Goal: Transaction & Acquisition: Purchase product/service

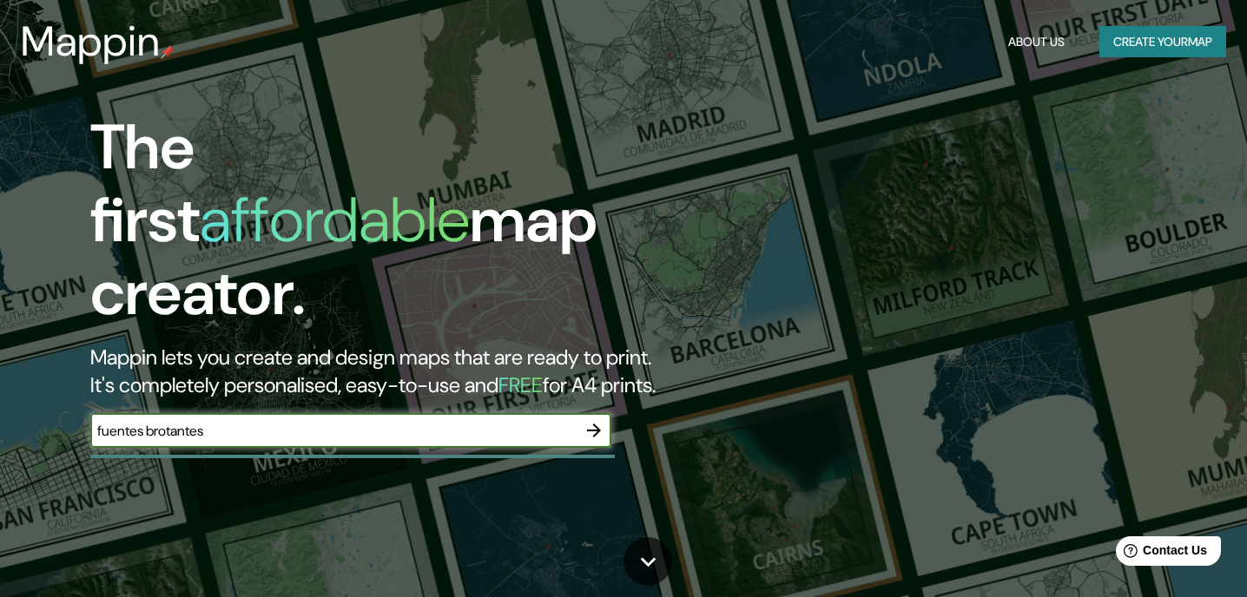
type input "fuentes brotantes"
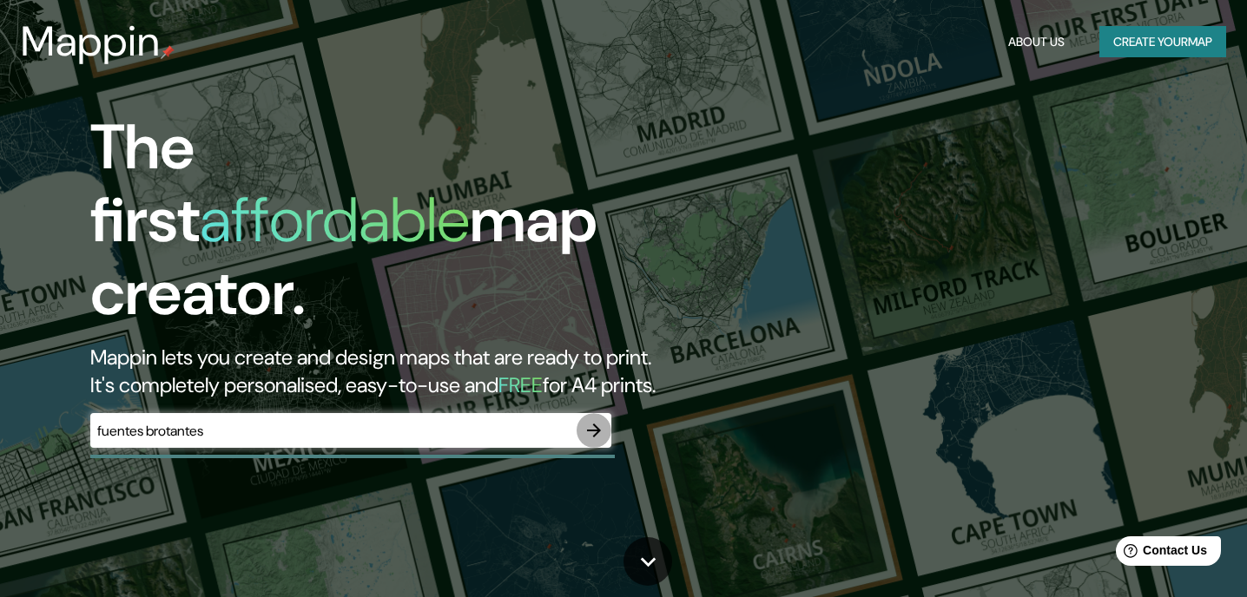
click at [592, 420] on icon "button" at bounding box center [594, 430] width 21 height 21
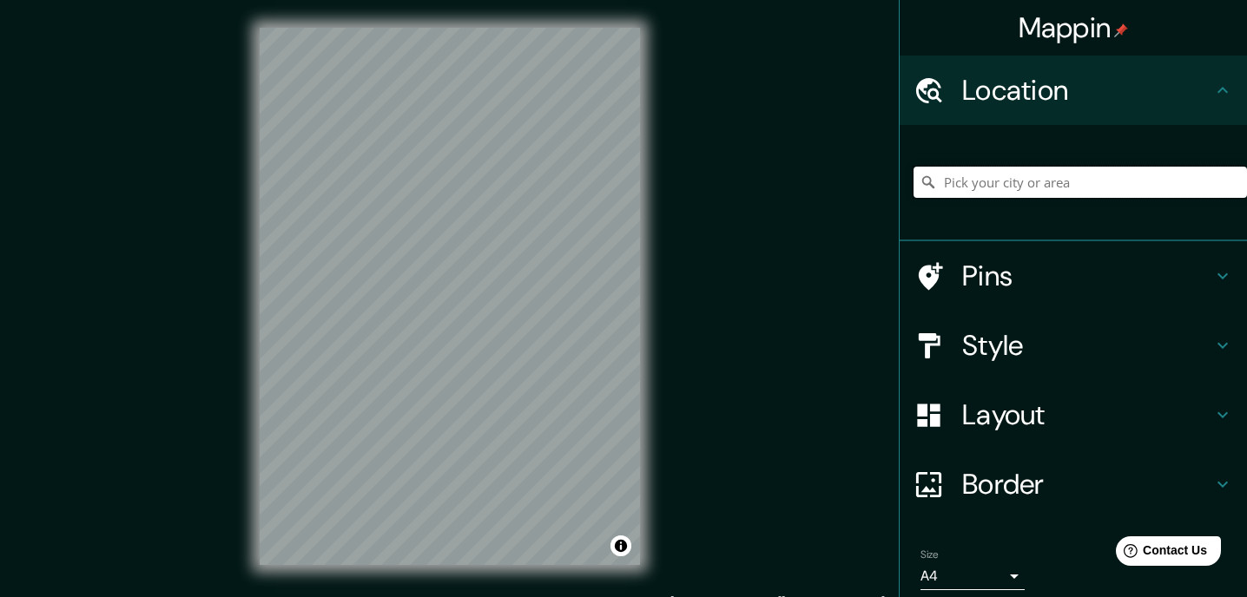
click at [987, 175] on input "Pick your city or area" at bounding box center [1080, 182] width 333 height 31
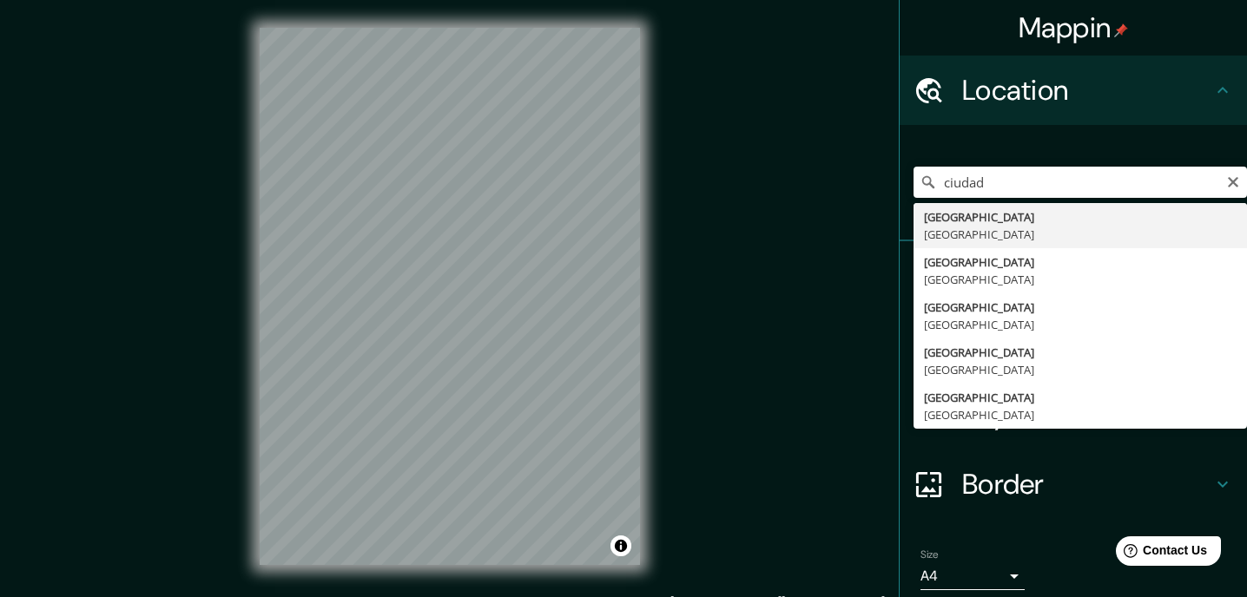
type input "[GEOGRAPHIC_DATA], [GEOGRAPHIC_DATA]"
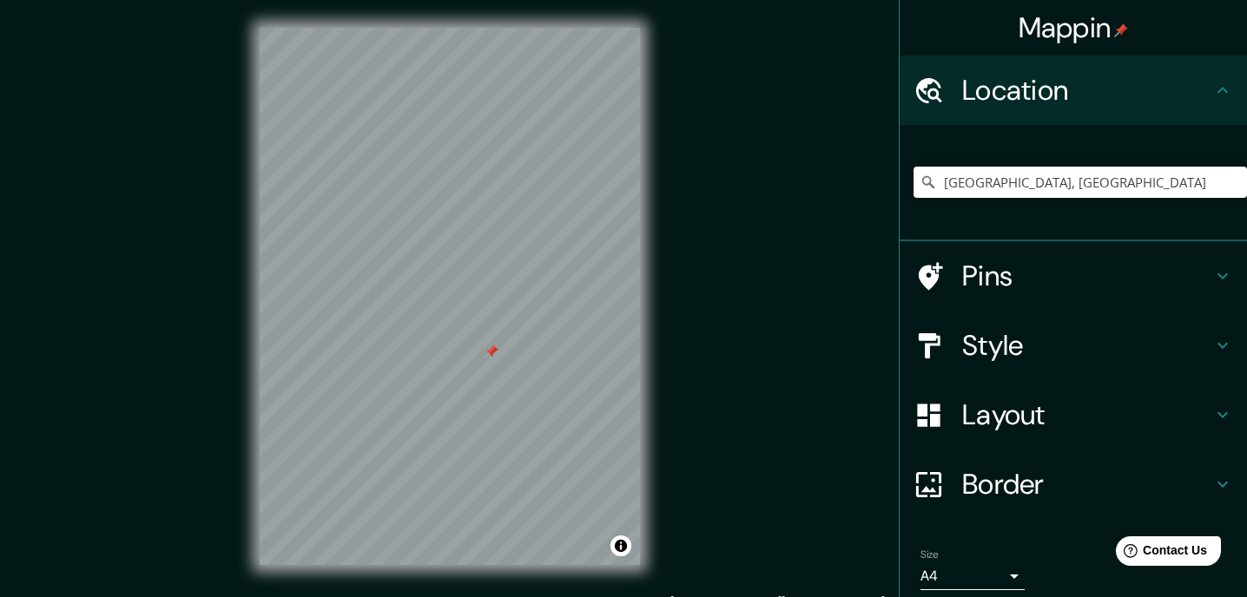
click at [1007, 287] on h4 "Pins" at bounding box center [1087, 276] width 250 height 35
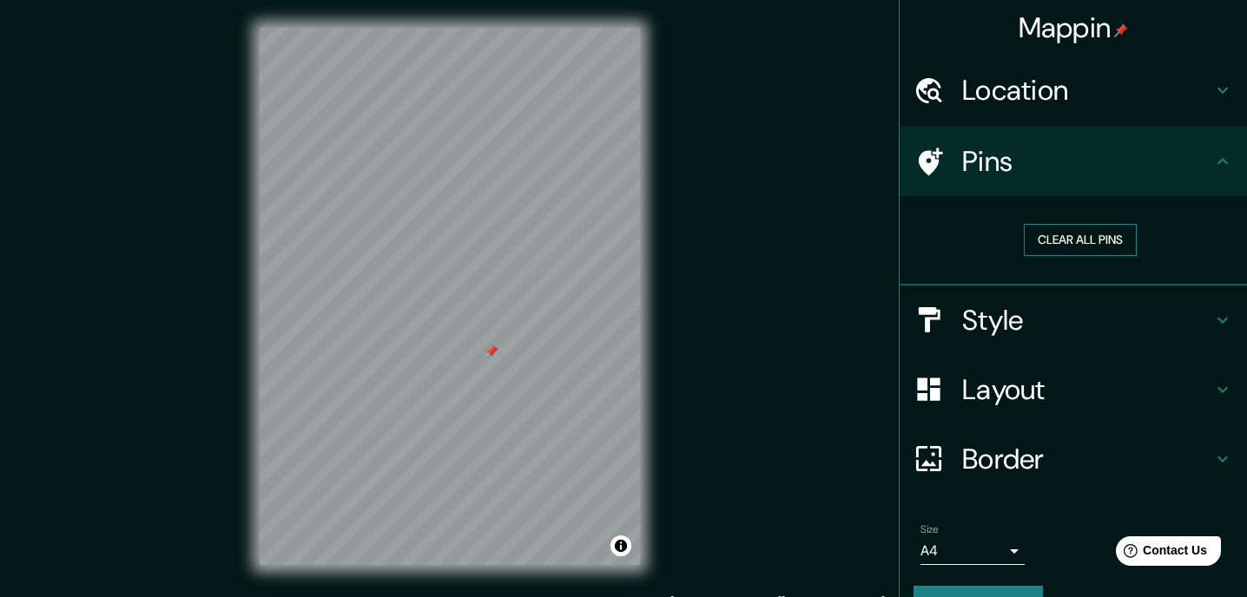
click at [1050, 247] on button "Clear all pins" at bounding box center [1080, 240] width 113 height 32
click at [1039, 87] on h4 "Location" at bounding box center [1087, 90] width 250 height 35
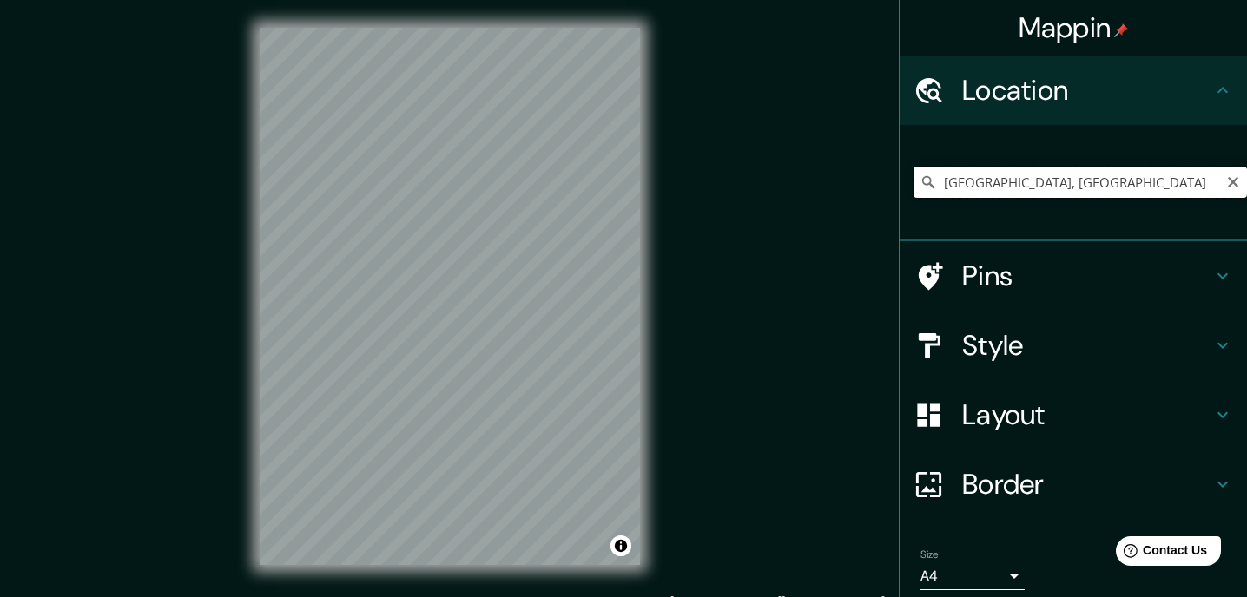
click at [1002, 186] on input "[GEOGRAPHIC_DATA], [GEOGRAPHIC_DATA]" at bounding box center [1080, 182] width 333 height 31
click at [1056, 179] on input "[GEOGRAPHIC_DATA], [GEOGRAPHIC_DATA]" at bounding box center [1080, 182] width 333 height 31
paste input "[STREET_ADDRESS]"
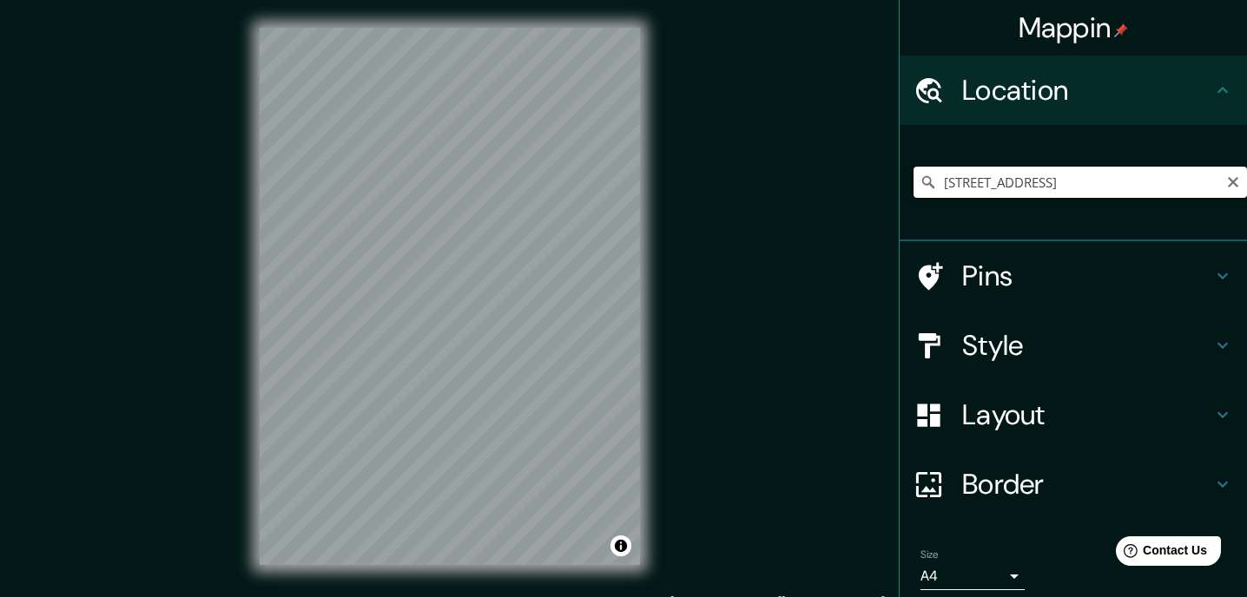
click at [1052, 188] on input "[STREET_ADDRESS]" at bounding box center [1080, 182] width 333 height 31
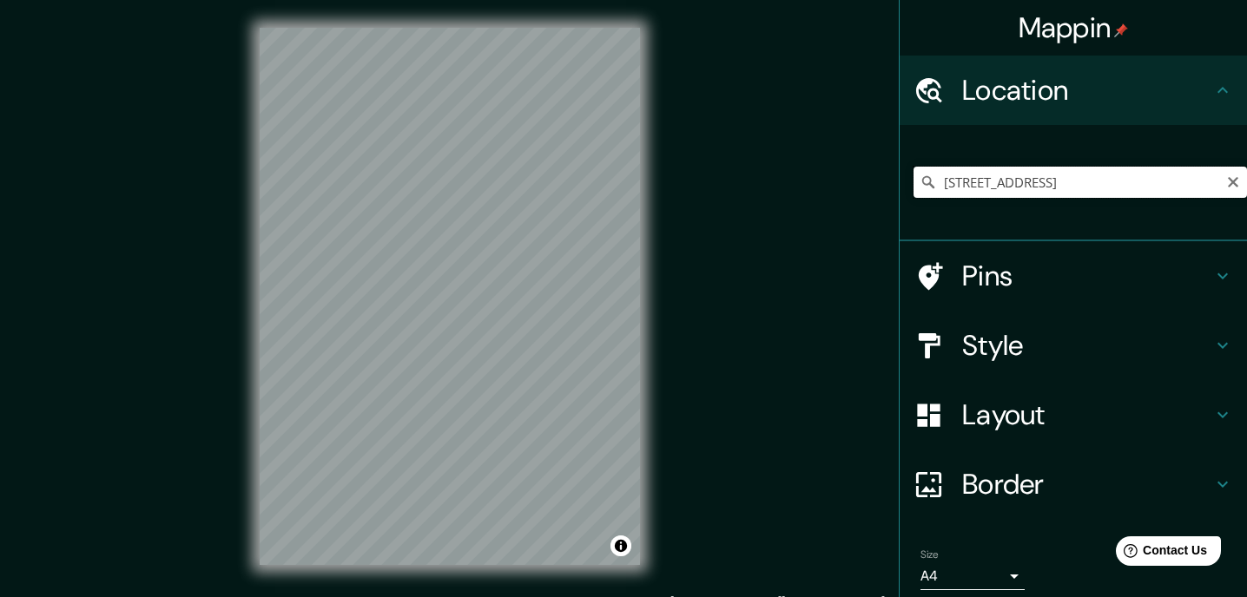
paste input "de Las Fuentes, Fuentes Brotantes, Tlalpan, [GEOGRAPHIC_DATA], CDMX"
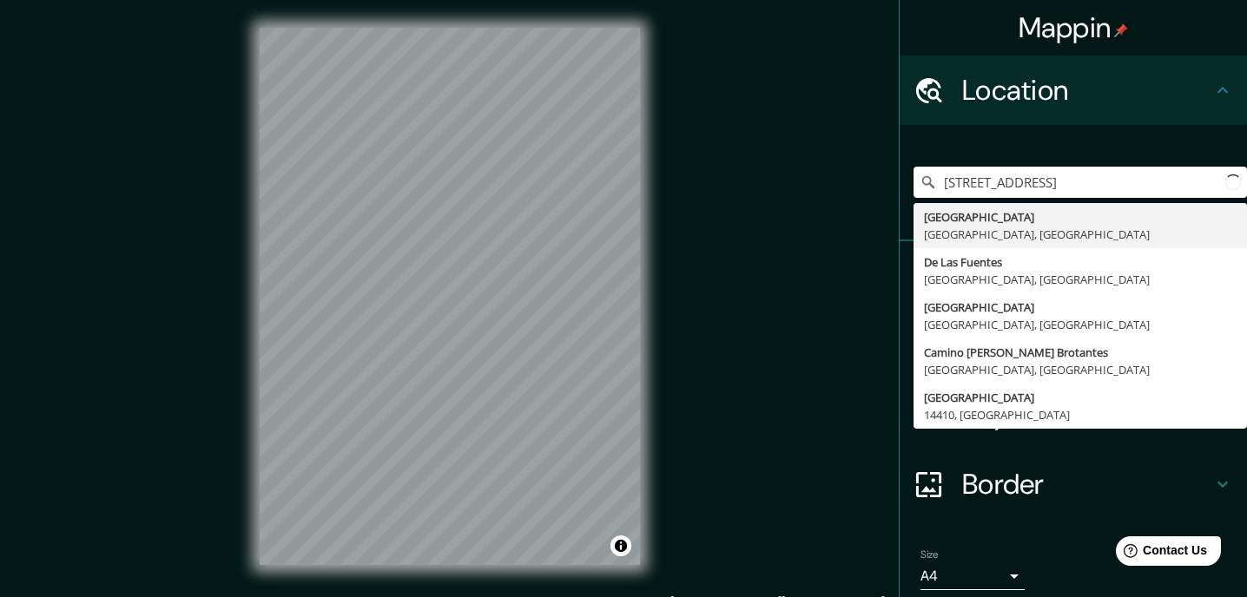
scroll to position [0, 203]
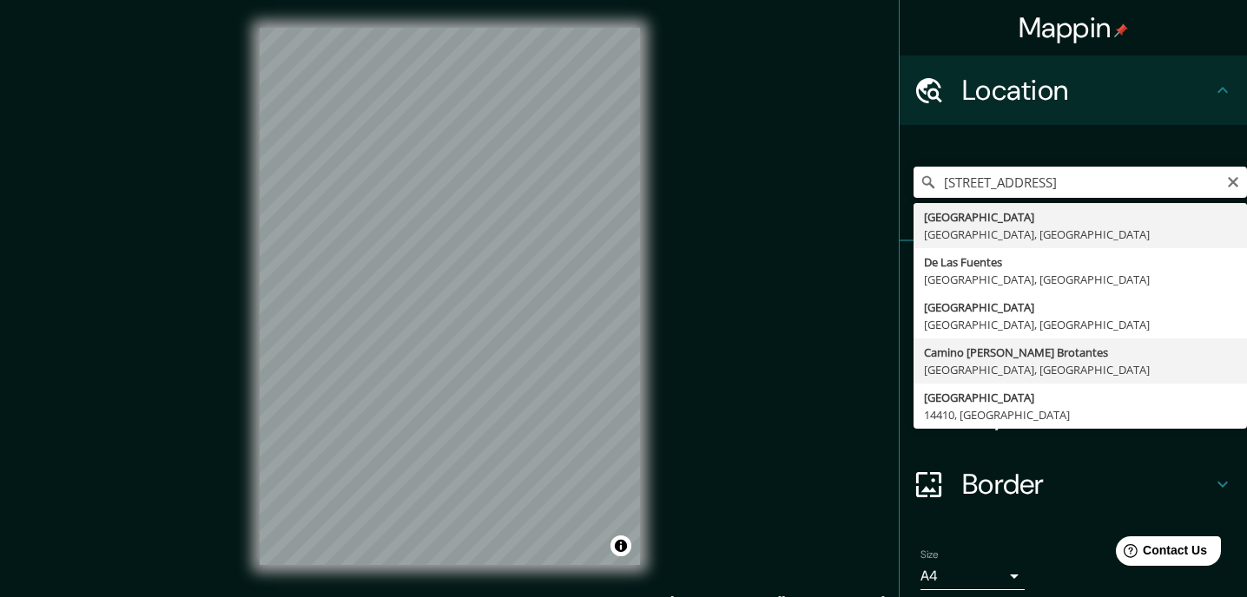
type input "Camino [PERSON_NAME] Brotantes, [GEOGRAPHIC_DATA], [GEOGRAPHIC_DATA]"
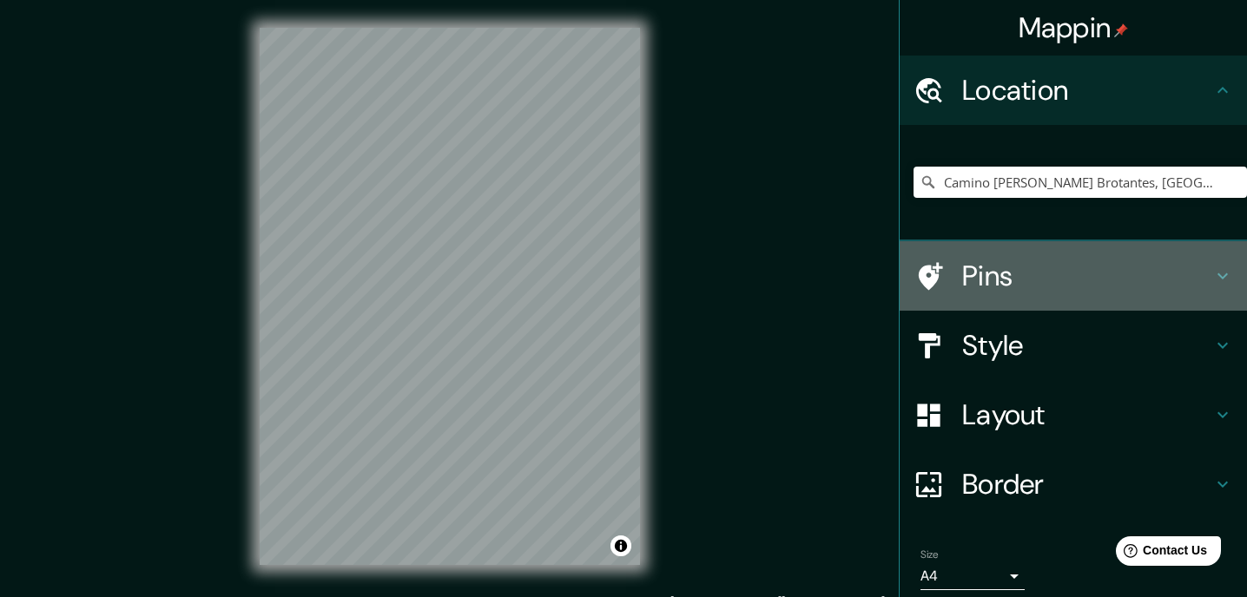
click at [1012, 277] on h4 "Pins" at bounding box center [1087, 276] width 250 height 35
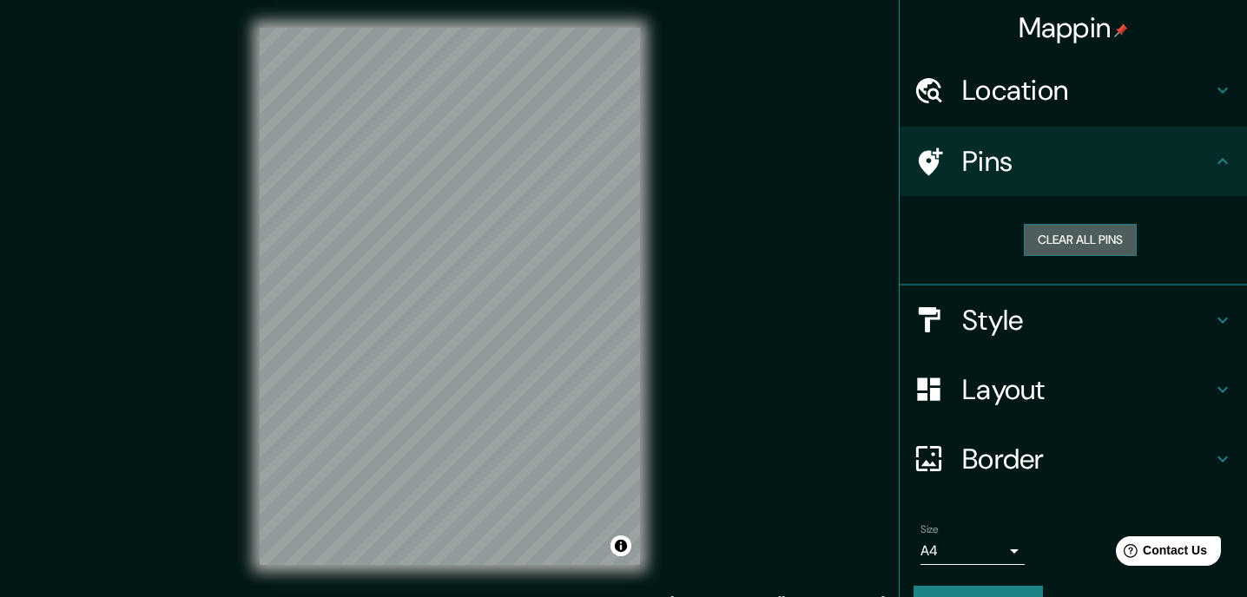
click at [1070, 238] on button "Clear all pins" at bounding box center [1080, 240] width 113 height 32
click at [1034, 328] on h4 "Style" at bounding box center [1087, 320] width 250 height 35
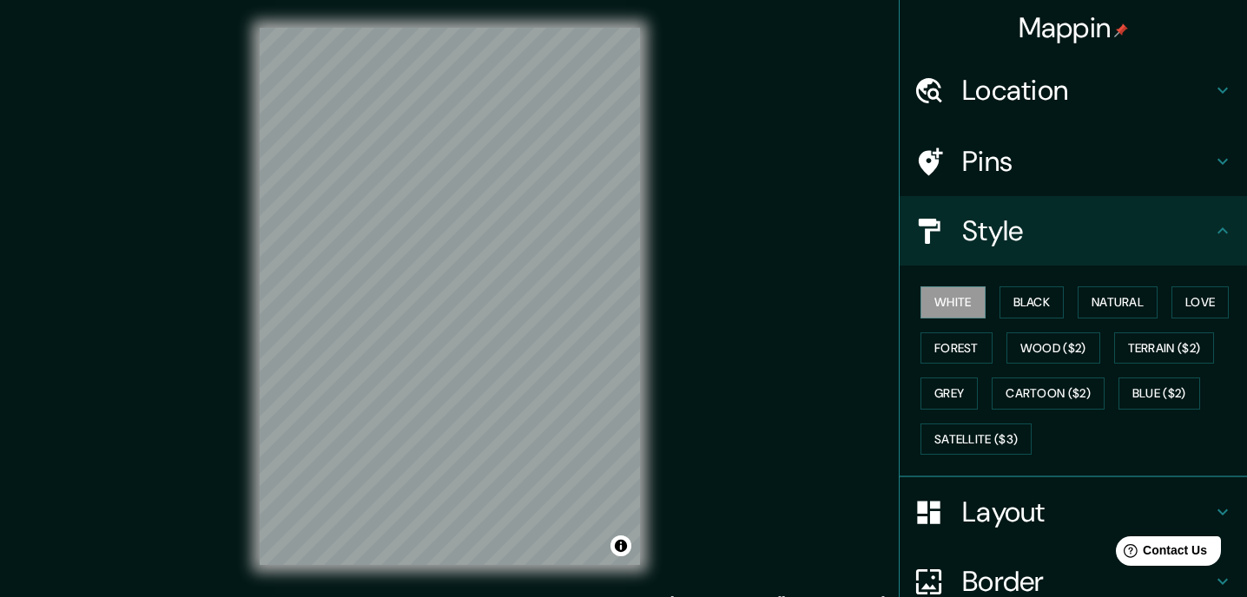
click at [1013, 526] on h4 "Layout" at bounding box center [1087, 512] width 250 height 35
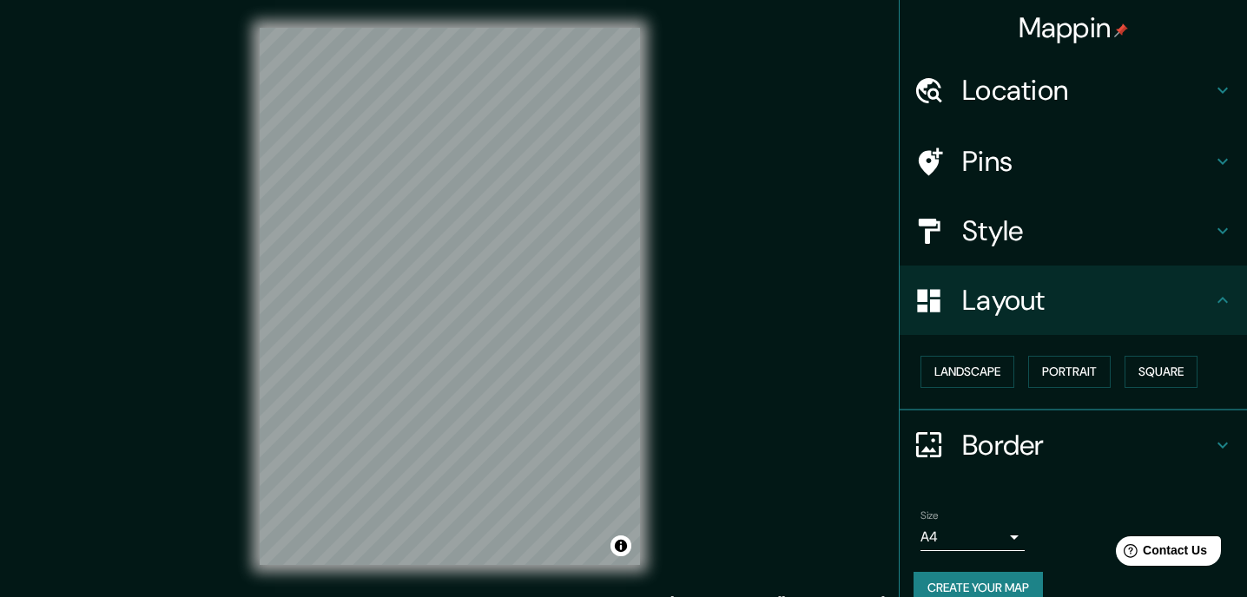
scroll to position [27, 0]
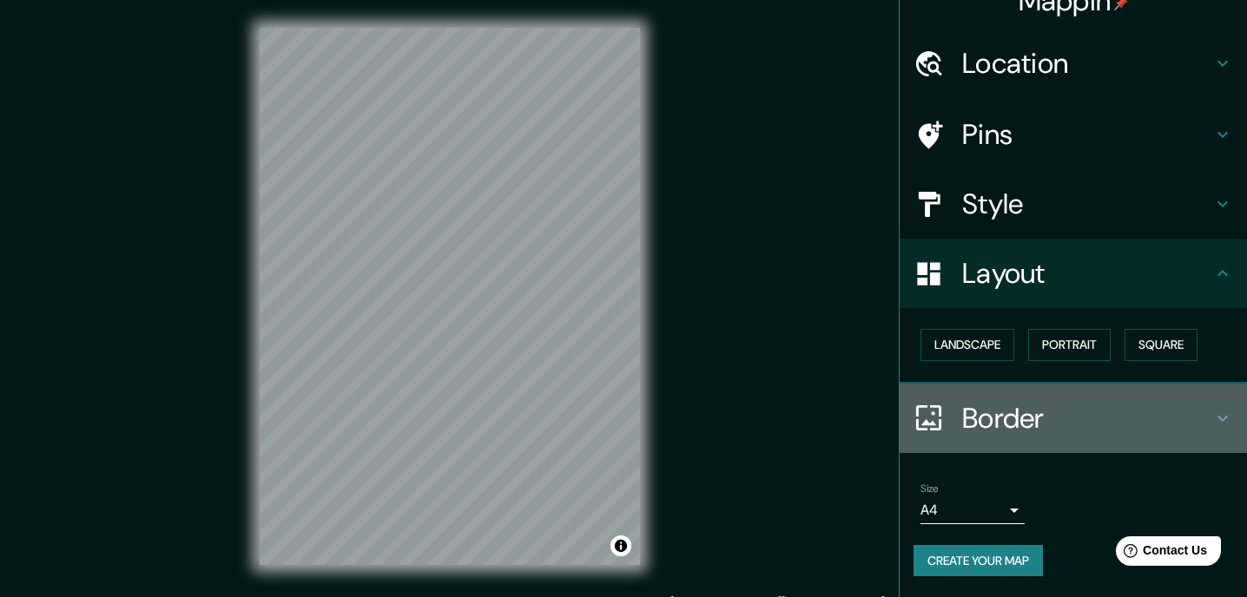
click at [1052, 408] on h4 "Border" at bounding box center [1087, 418] width 250 height 35
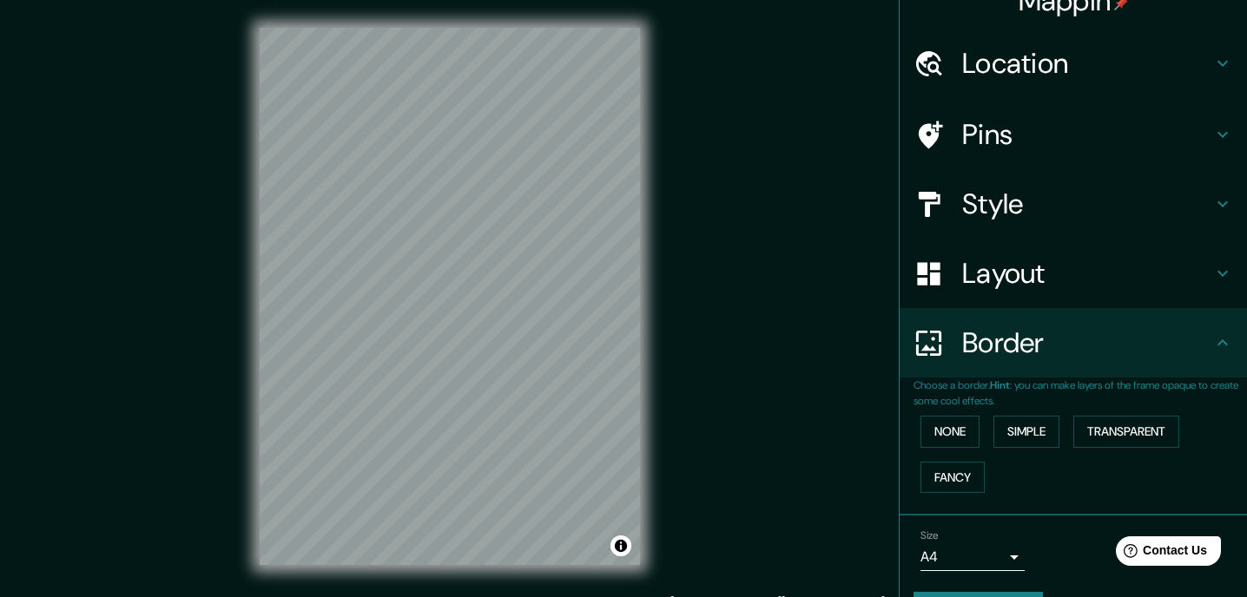
click at [1067, 137] on h4 "Pins" at bounding box center [1087, 134] width 250 height 35
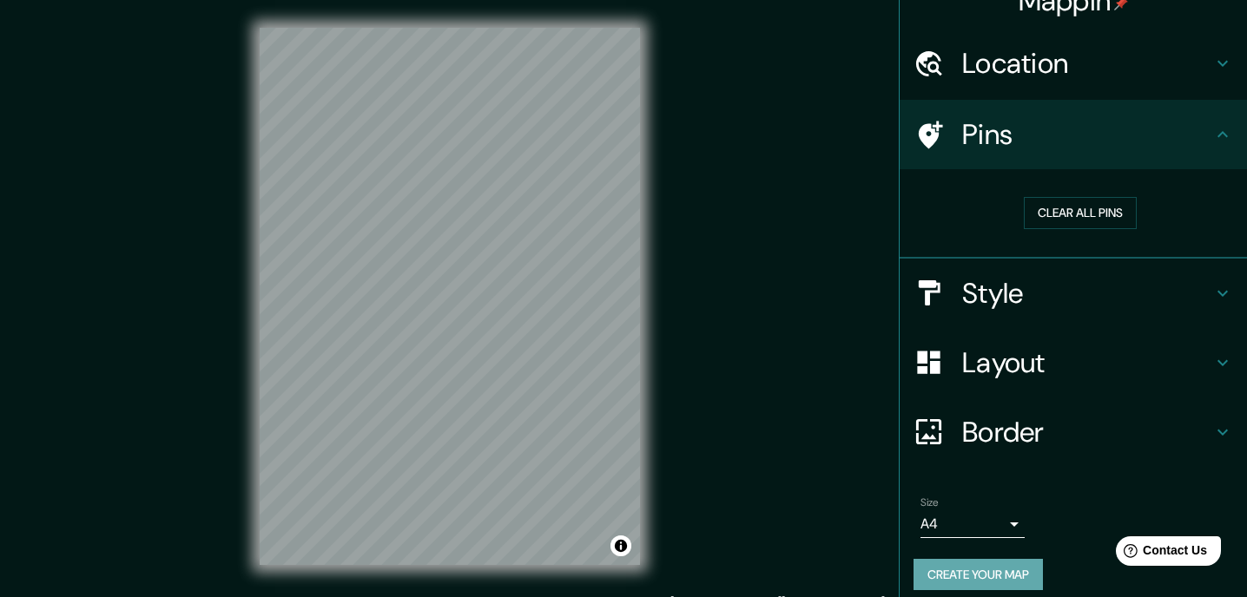
click at [988, 578] on button "Create your map" at bounding box center [978, 575] width 129 height 32
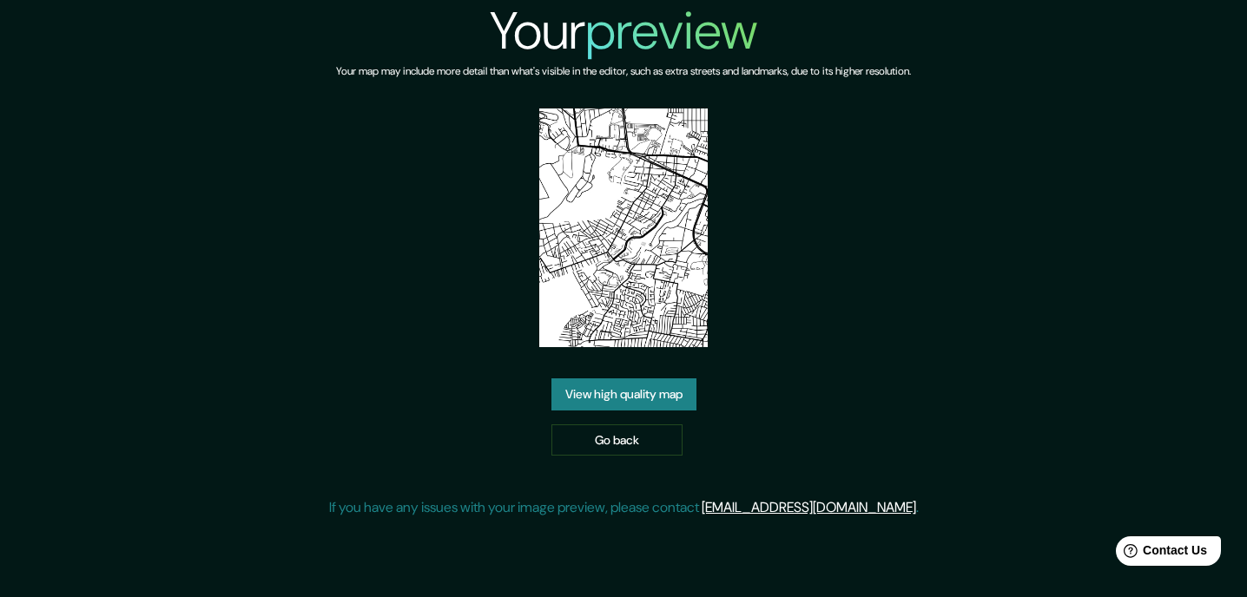
click at [687, 399] on link "View high quality map" at bounding box center [623, 395] width 145 height 32
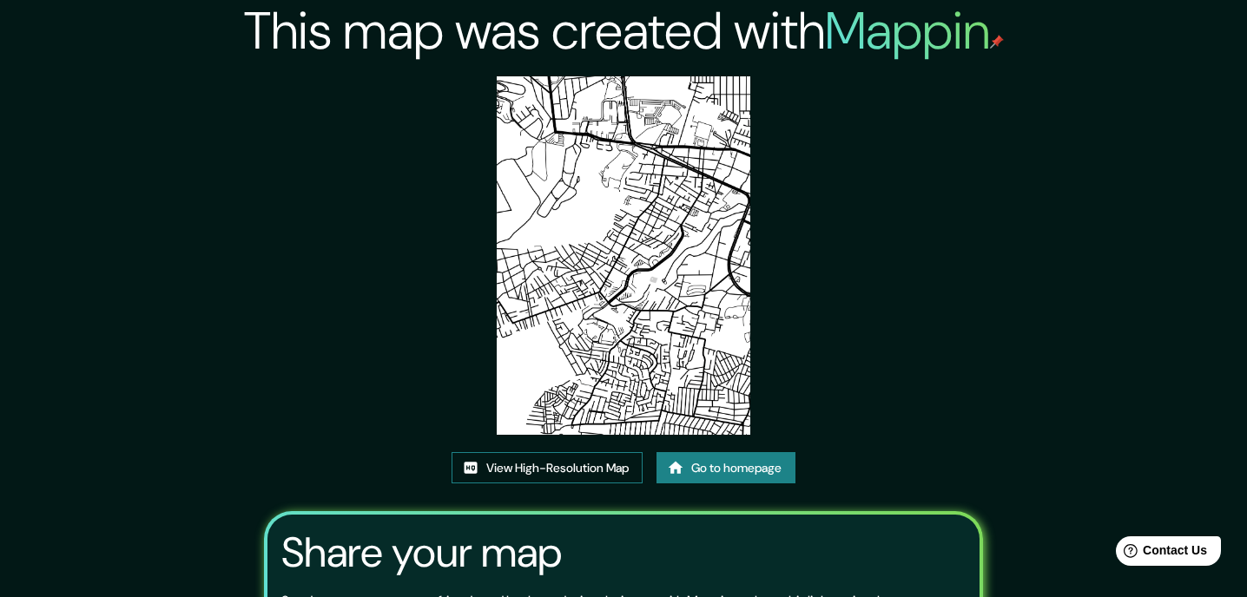
click at [571, 472] on link "View High-Resolution Map" at bounding box center [547, 468] width 191 height 32
